Goal: Task Accomplishment & Management: Manage account settings

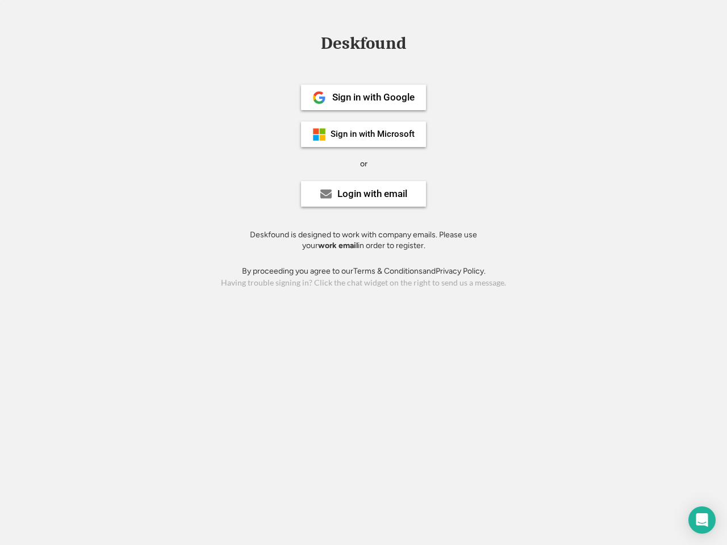
click at [364, 162] on div "or" at bounding box center [363, 163] width 7 height 11
click at [364, 45] on div "Deskfound" at bounding box center [363, 44] width 97 height 18
click at [311, 43] on div "Deskfound" at bounding box center [363, 46] width 727 height 22
click at [364, 45] on div "Deskfound" at bounding box center [363, 44] width 97 height 18
click at [364, 164] on div "or" at bounding box center [363, 163] width 7 height 11
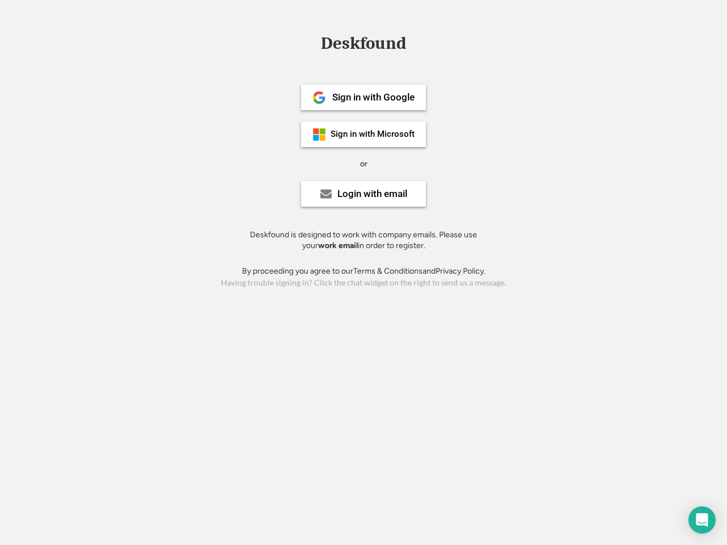
click at [364, 97] on div "Sign in with Google" at bounding box center [373, 98] width 82 height 10
click at [373, 97] on div "Sign in with Google" at bounding box center [373, 98] width 82 height 10
click at [319, 98] on img at bounding box center [319, 98] width 14 height 14
click at [364, 134] on div "Sign in with Microsoft" at bounding box center [373, 134] width 84 height 9
click at [373, 134] on div "Sign in with Microsoft" at bounding box center [373, 134] width 84 height 9
